Goal: Task Accomplishment & Management: Complete application form

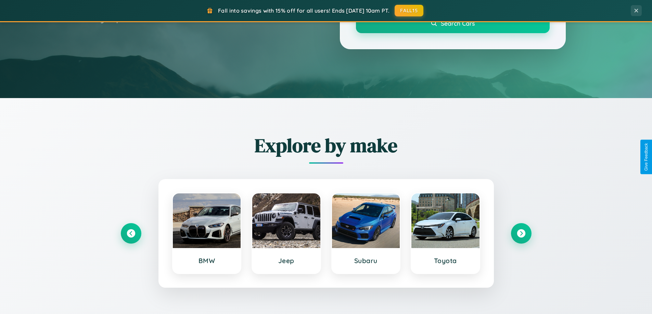
scroll to position [295, 0]
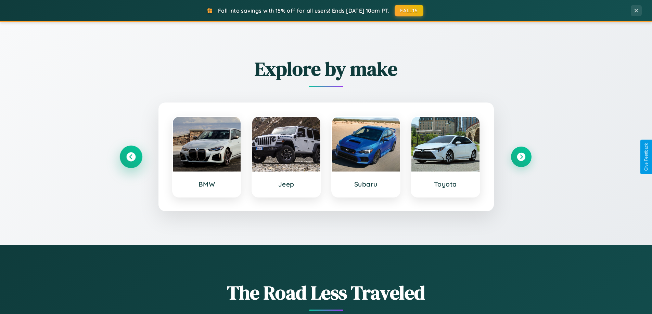
click at [131, 157] on icon at bounding box center [130, 157] width 9 height 9
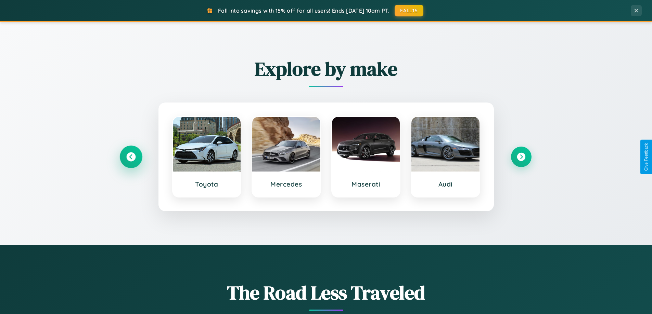
click at [131, 157] on icon at bounding box center [130, 157] width 9 height 9
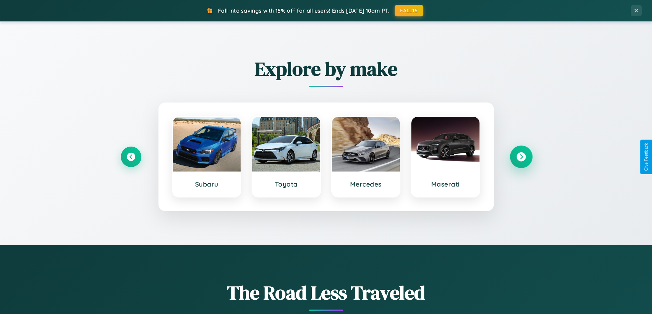
click at [521, 157] on icon at bounding box center [520, 157] width 9 height 9
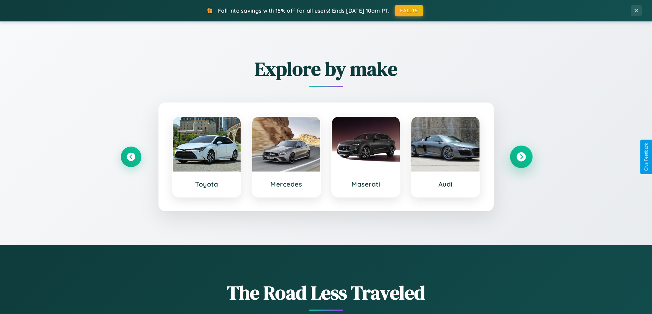
click at [521, 157] on icon at bounding box center [520, 157] width 9 height 9
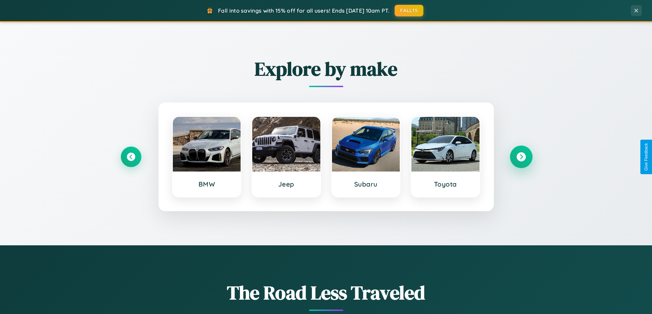
click at [521, 157] on icon at bounding box center [520, 157] width 9 height 9
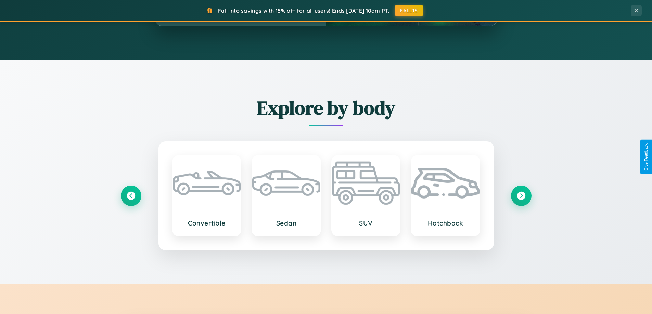
scroll to position [1099, 0]
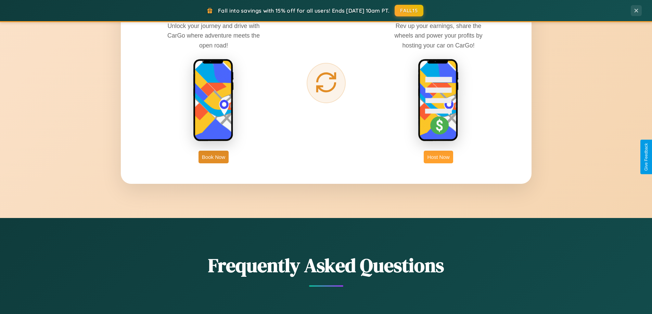
click at [438, 157] on button "Host Now" at bounding box center [438, 157] width 29 height 13
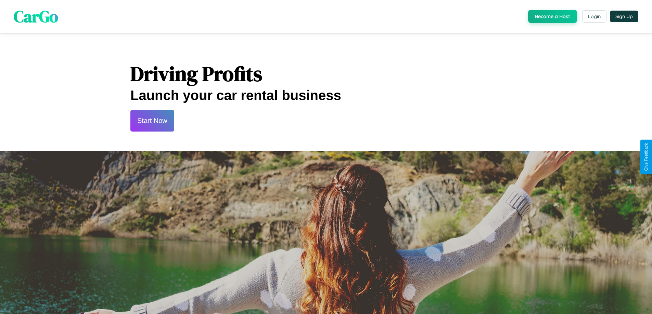
click at [152, 121] on button "Start Now" at bounding box center [152, 121] width 44 height 22
